Goal: Navigation & Orientation: Find specific page/section

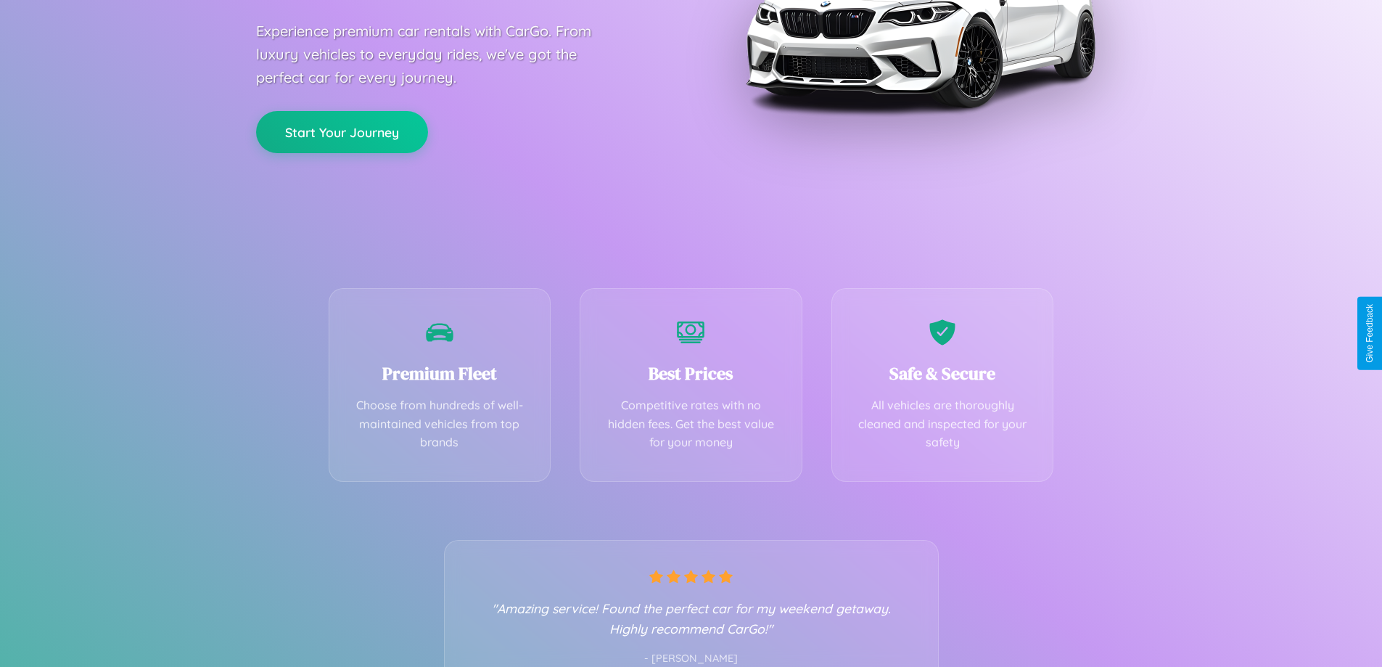
scroll to position [286, 0]
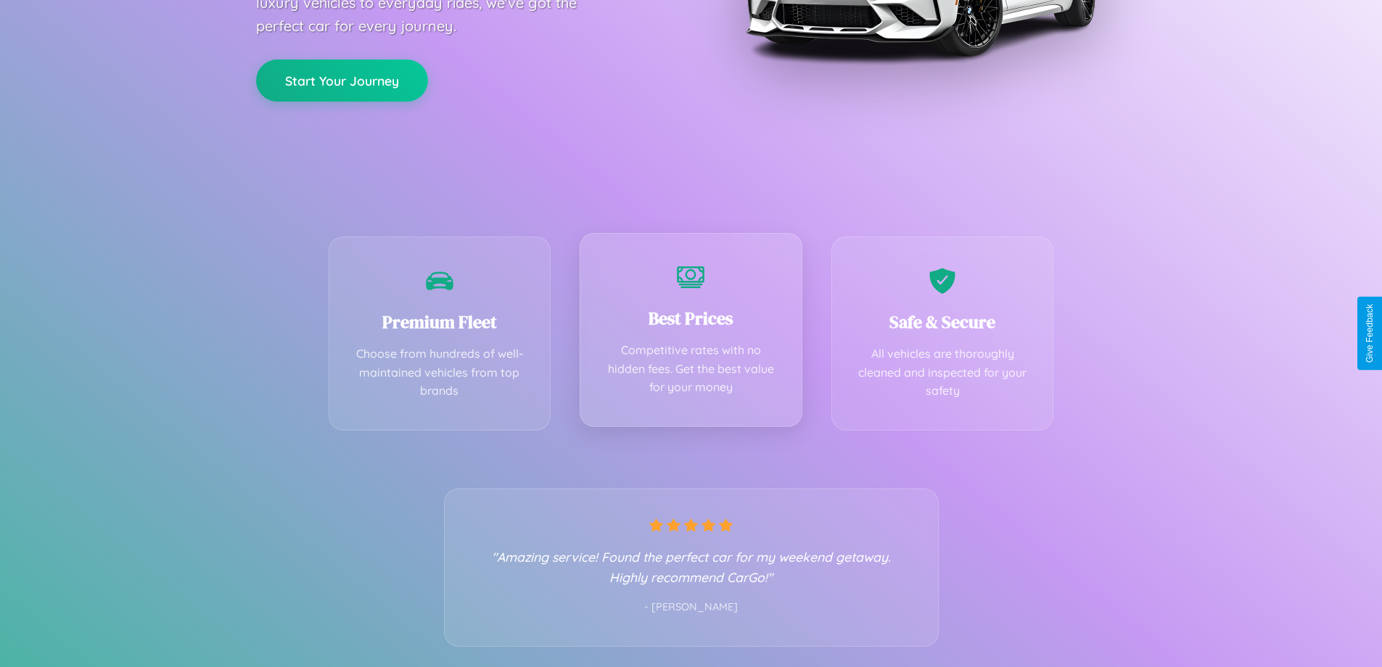
click at [691, 333] on div "Best Prices Competitive rates with no hidden fees. Get the best value for your …" at bounding box center [691, 330] width 223 height 194
click at [342, 79] on button "Start Your Journey" at bounding box center [342, 79] width 172 height 42
click at [342, 78] on button "Start Your Journey" at bounding box center [342, 79] width 172 height 42
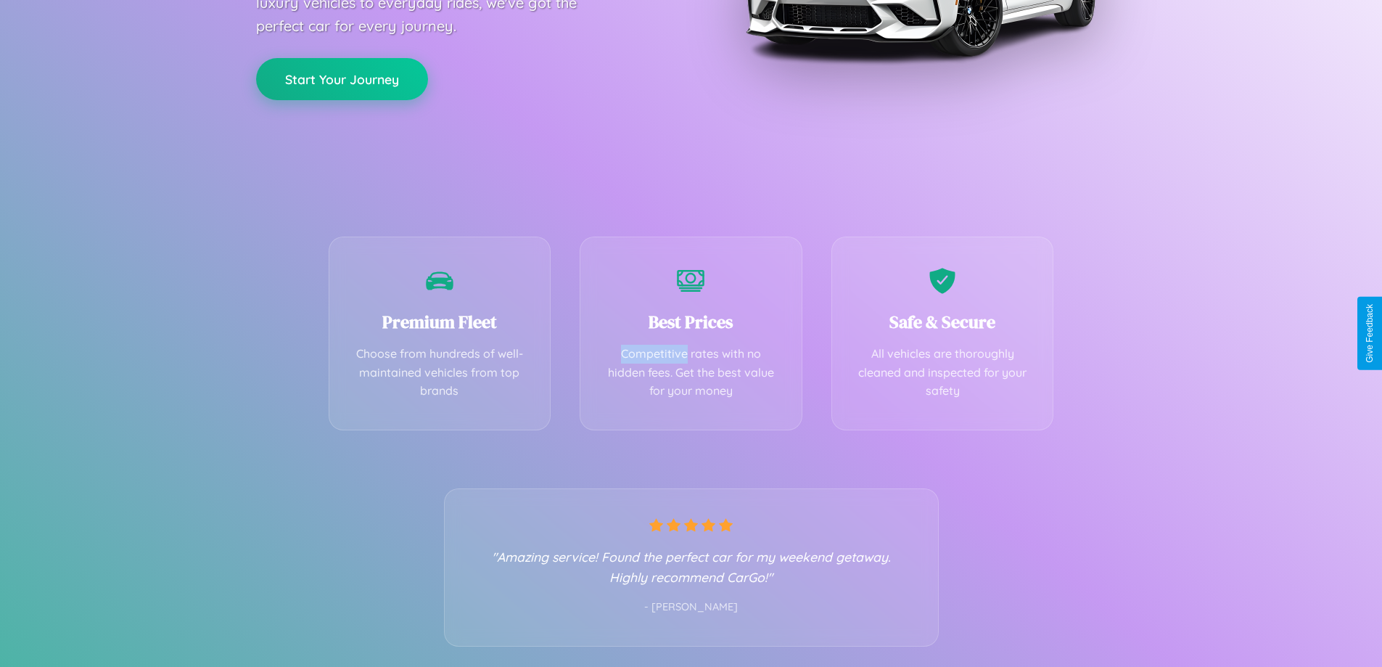
click at [342, 78] on button "Start Your Journey" at bounding box center [342, 79] width 172 height 42
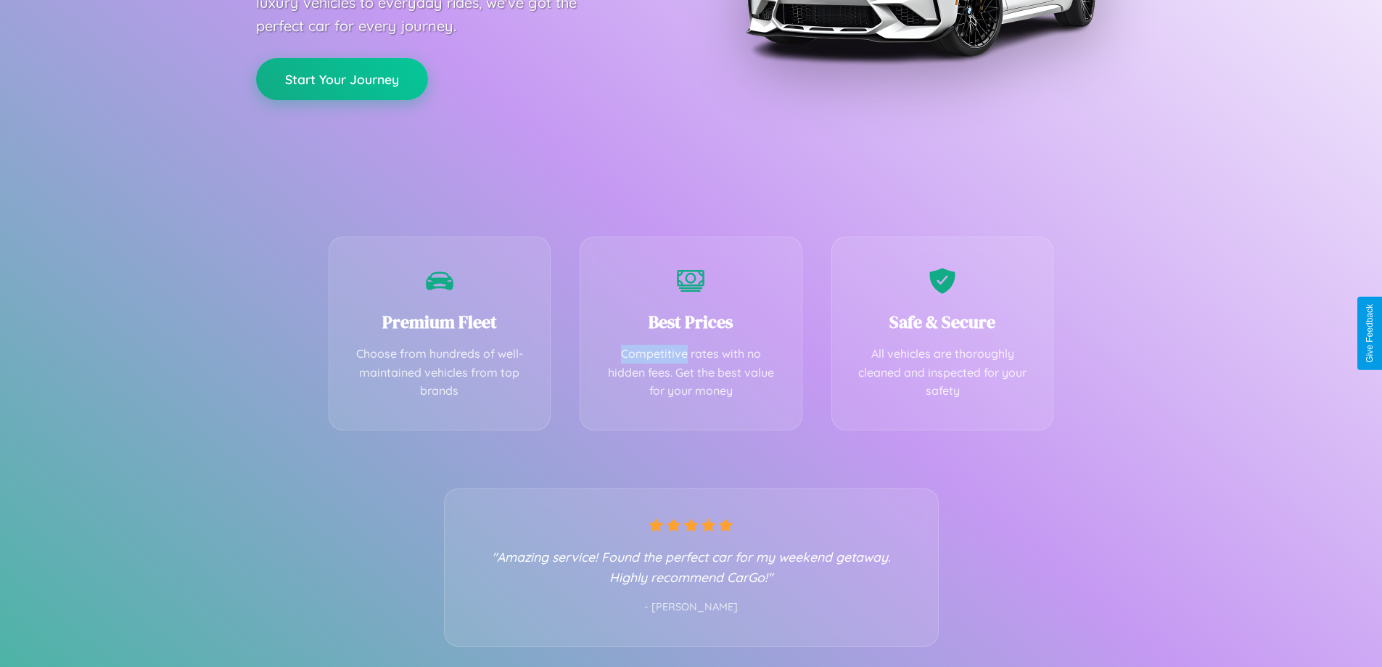
click at [342, 78] on button "Start Your Journey" at bounding box center [342, 79] width 172 height 42
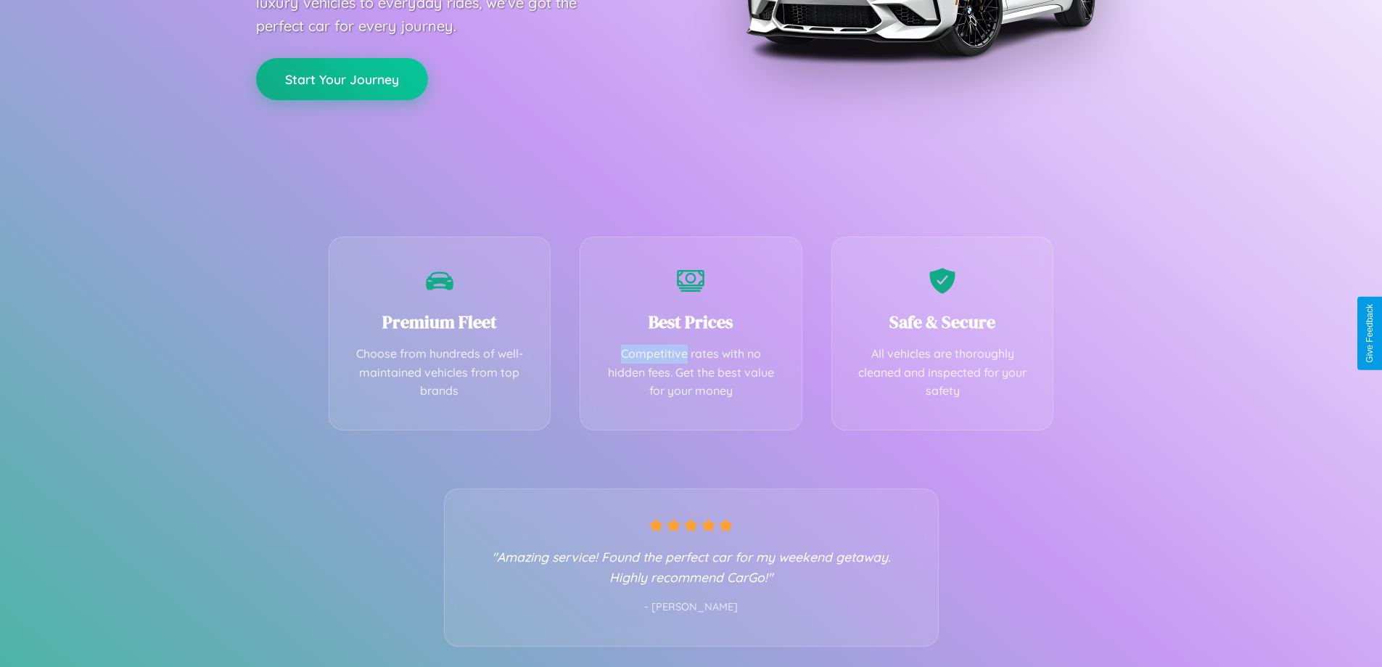
click at [342, 78] on button "Start Your Journey" at bounding box center [342, 79] width 172 height 42
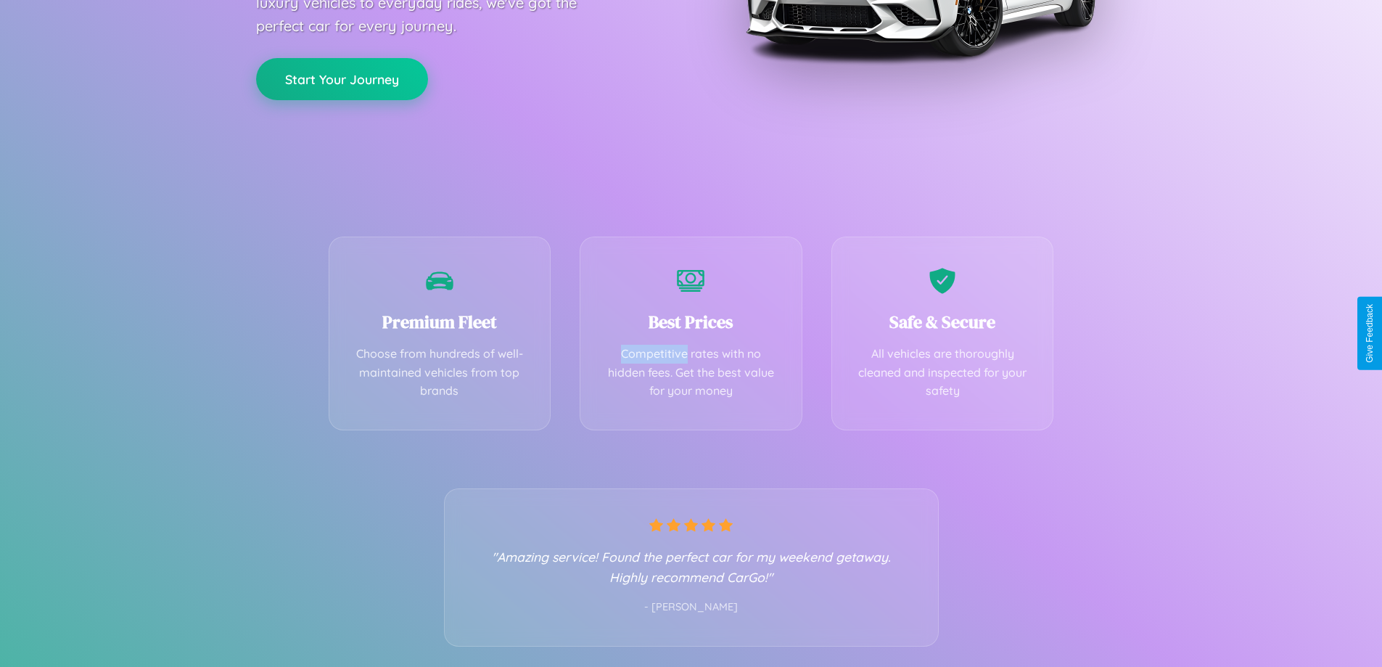
click at [342, 78] on button "Start Your Journey" at bounding box center [342, 79] width 172 height 42
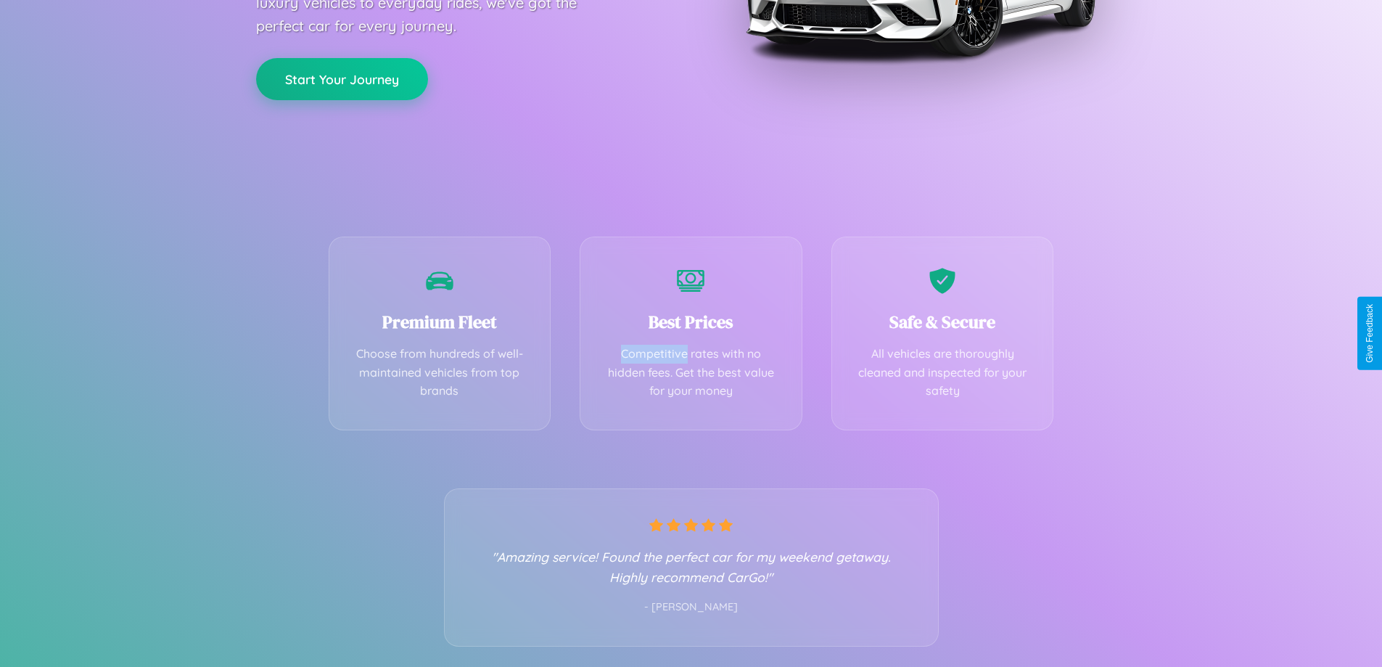
click at [342, 78] on button "Start Your Journey" at bounding box center [342, 79] width 172 height 42
